Goal: Transaction & Acquisition: Purchase product/service

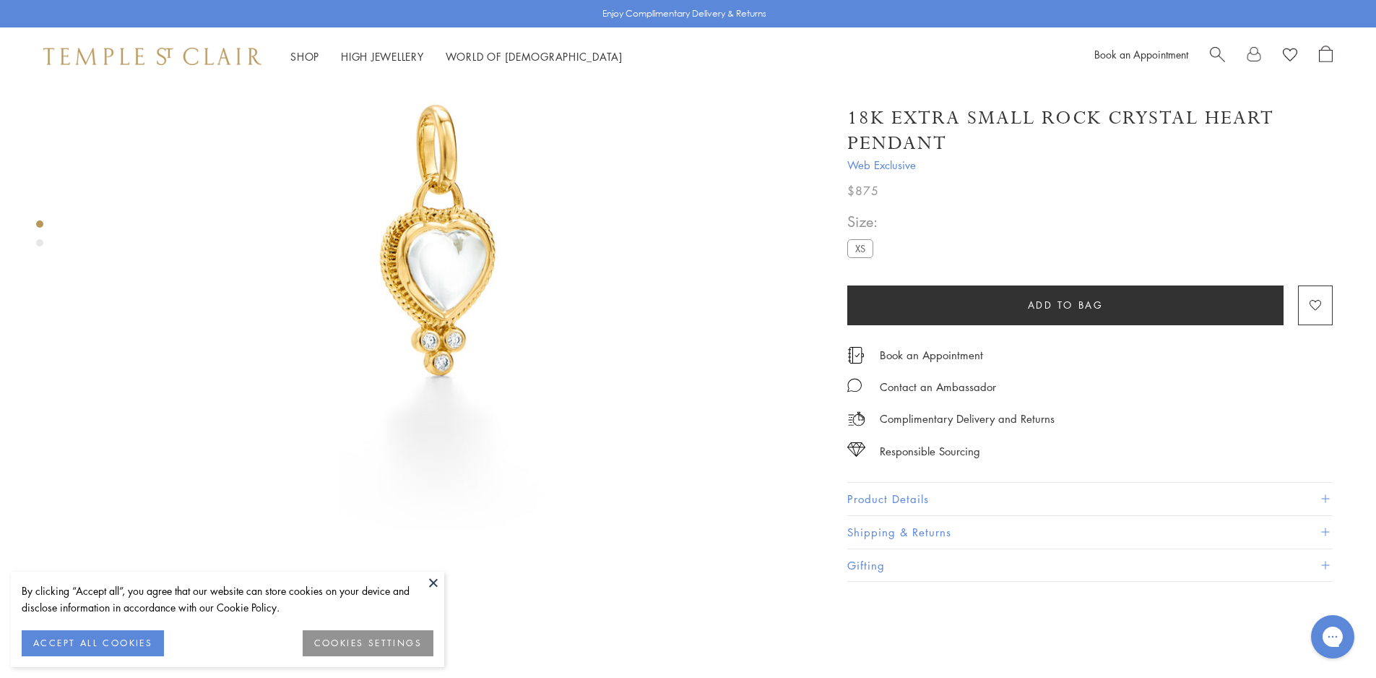
scroll to position [217, 0]
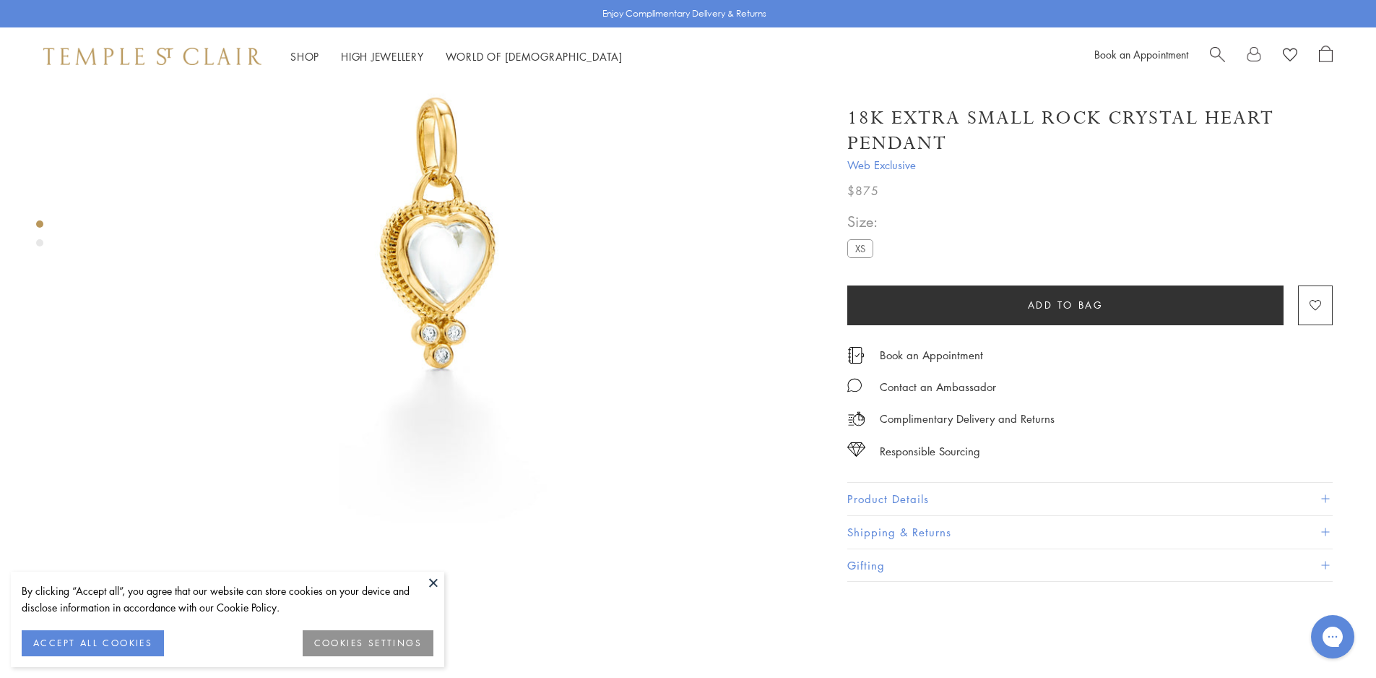
click at [433, 582] on button at bounding box center [434, 582] width 22 height 22
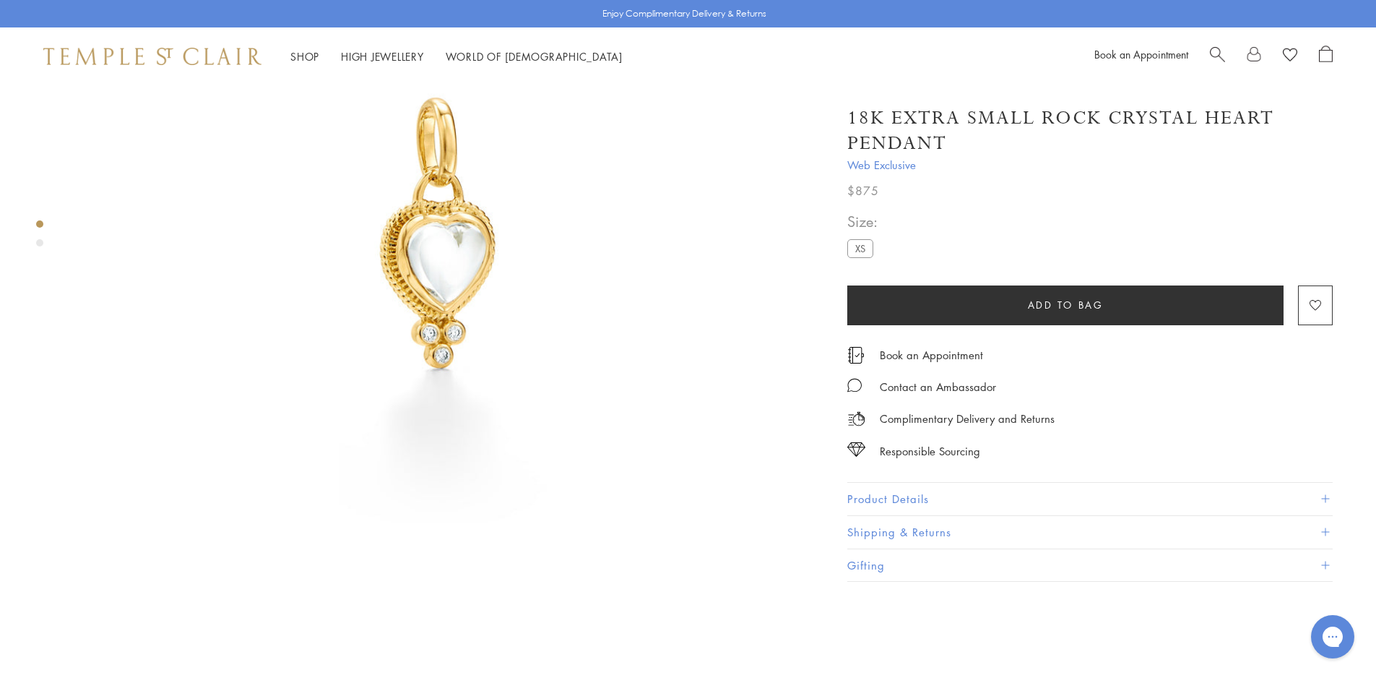
click at [427, 255] on img at bounding box center [442, 239] width 740 height 740
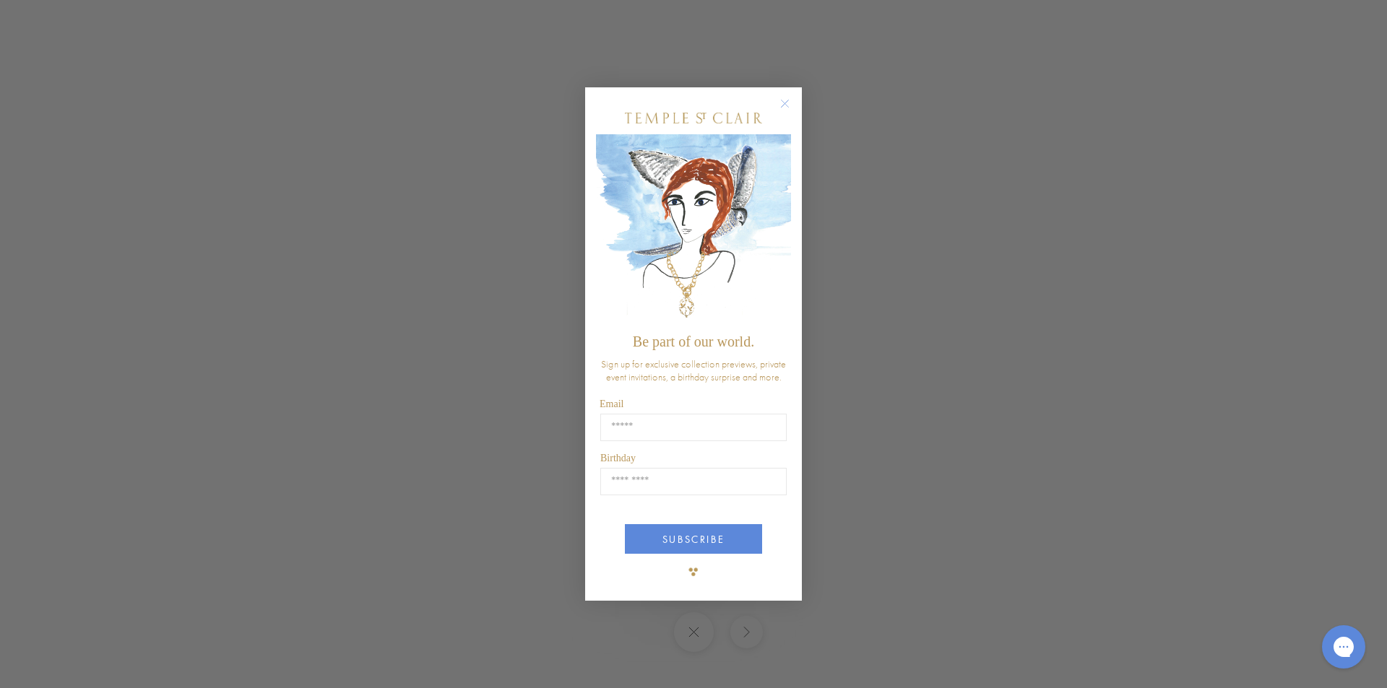
click at [786, 102] on circle "Close dialog" at bounding box center [785, 103] width 17 height 17
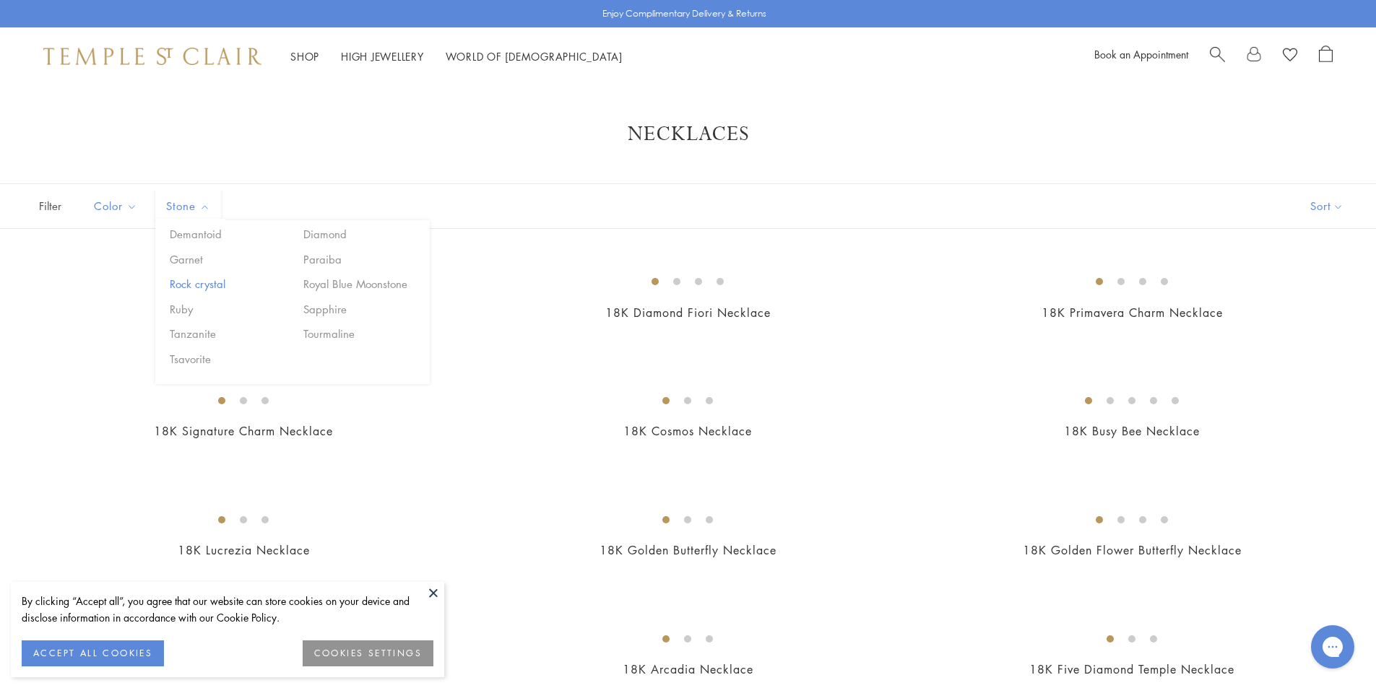
click at [202, 282] on button "Rock crystal" at bounding box center [227, 284] width 123 height 17
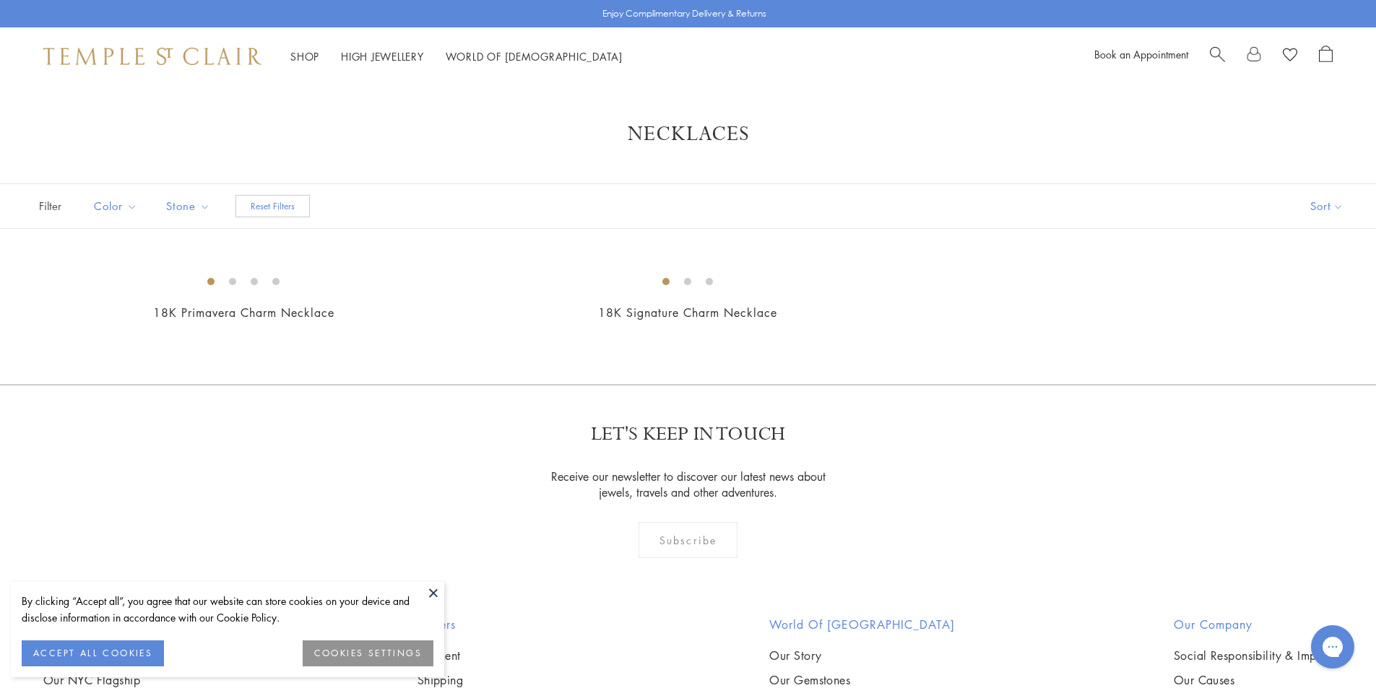
click at [1212, 50] on span "Search" at bounding box center [1217, 53] width 15 height 15
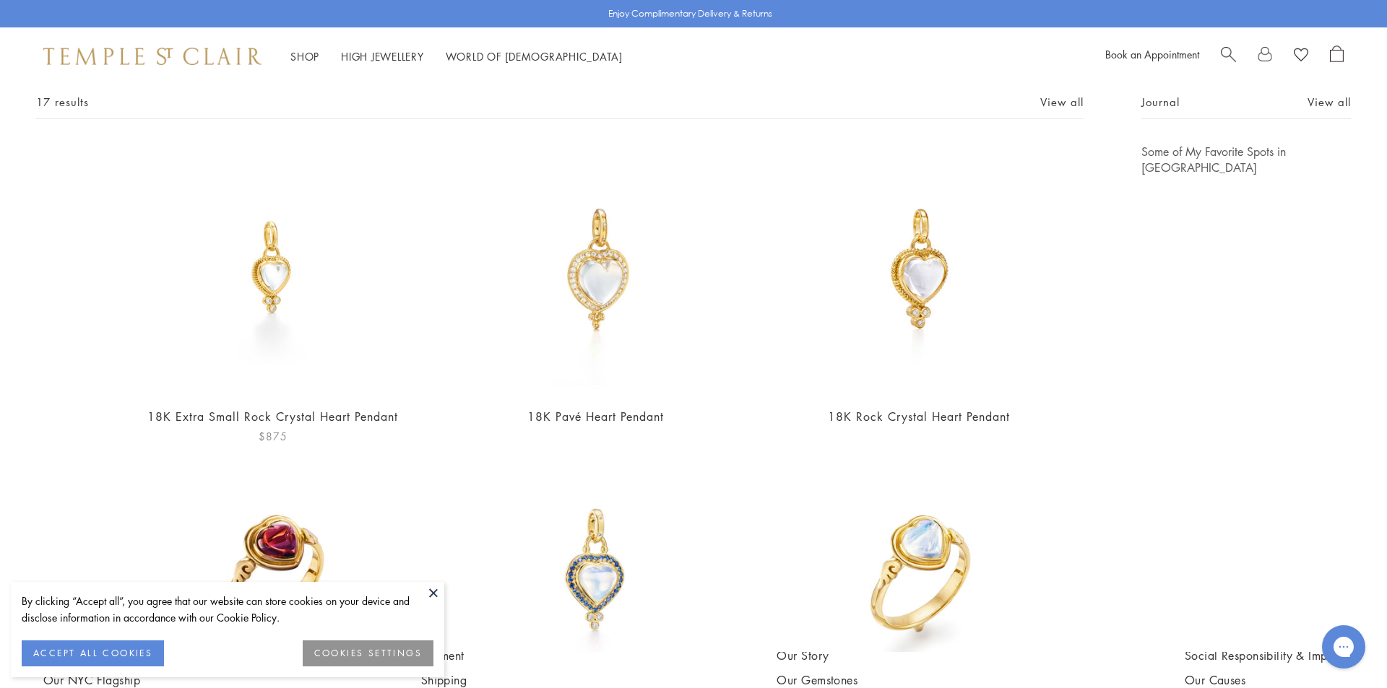
scroll to position [113, 0]
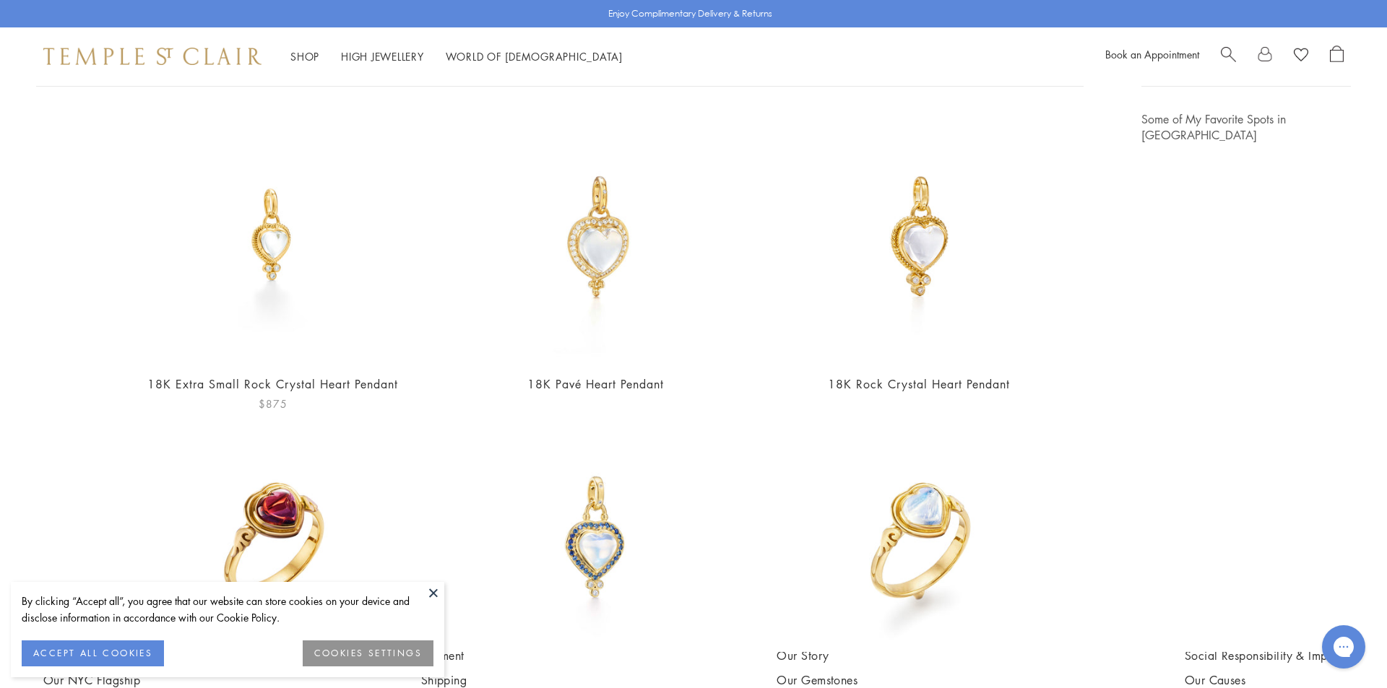
type input "*****"
drag, startPoint x: 266, startPoint y: 246, endPoint x: 784, endPoint y: 242, distance: 518.0
click at [267, 246] on img at bounding box center [272, 236] width 251 height 251
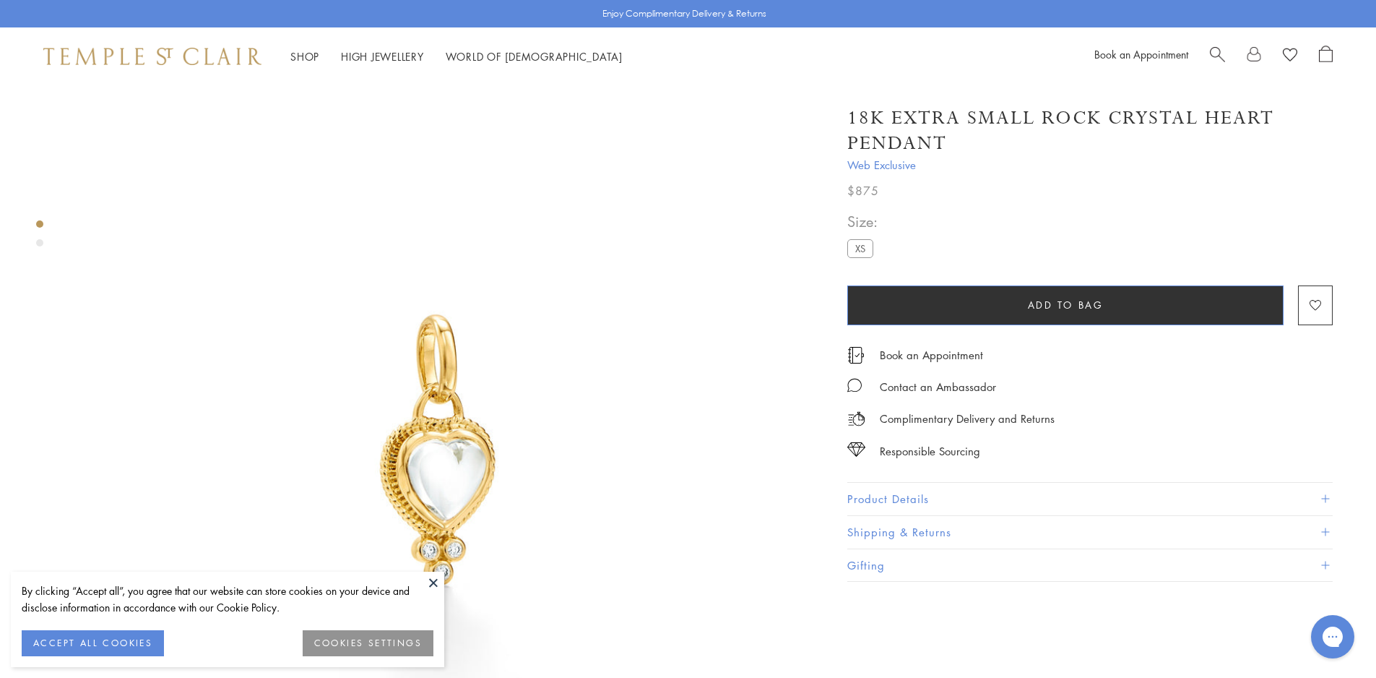
click at [1068, 301] on span "Add to bag" at bounding box center [1066, 305] width 76 height 16
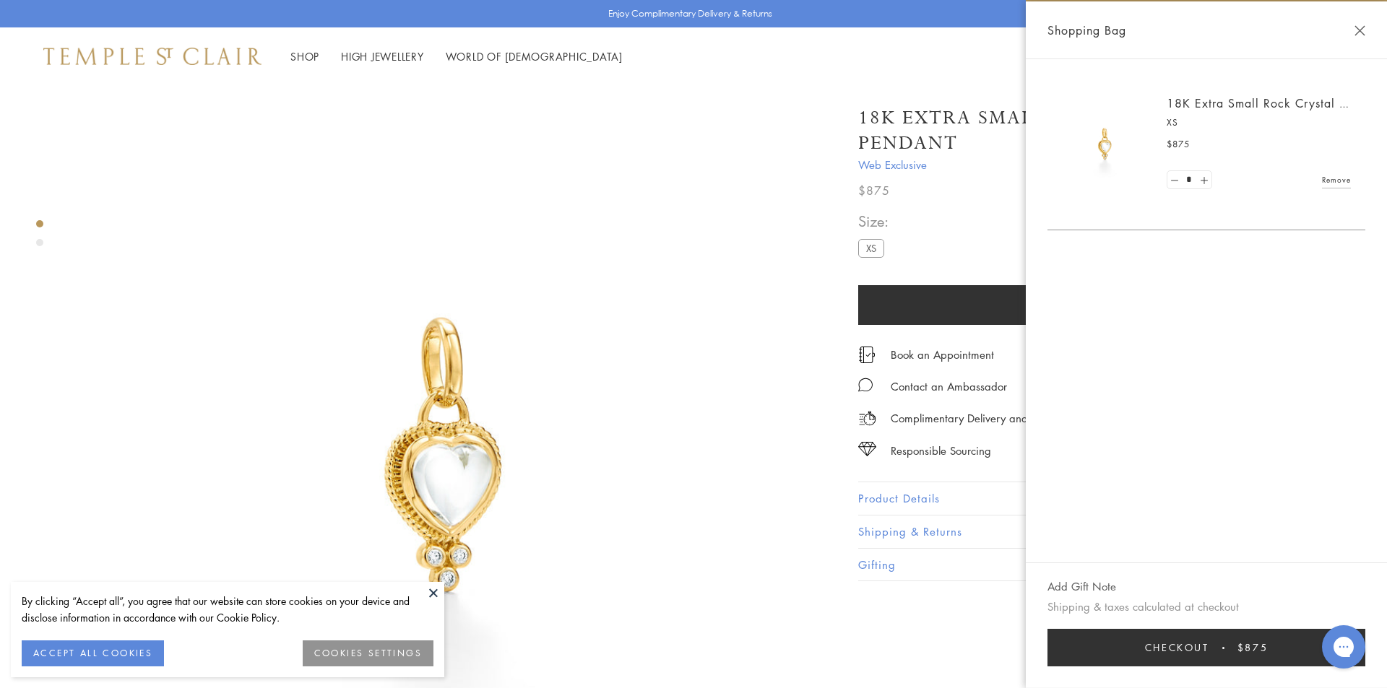
click at [1353, 29] on div "Shopping Bag" at bounding box center [1206, 30] width 361 height 58
click at [1359, 29] on button "Close Shopping Bag" at bounding box center [1359, 30] width 11 height 11
